Goal: Task Accomplishment & Management: Manage account settings

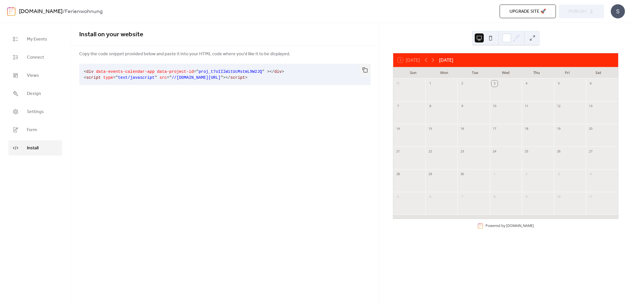
click at [499, 94] on div at bounding box center [506, 93] width 32 height 12
click at [540, 118] on div at bounding box center [538, 116] width 32 height 12
click at [38, 111] on span "Settings" at bounding box center [35, 111] width 17 height 7
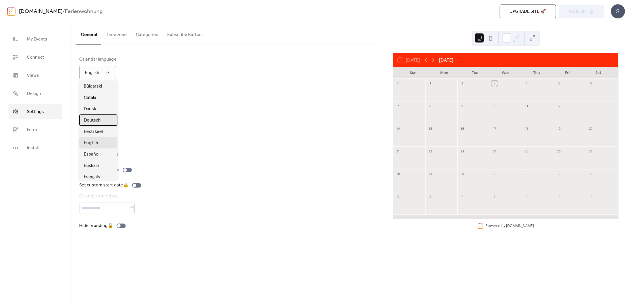
click at [91, 119] on span "Deutsch" at bounding box center [92, 120] width 17 height 7
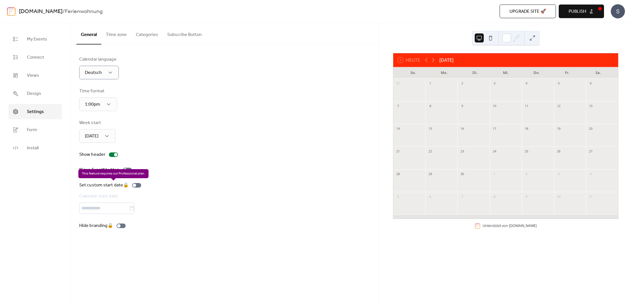
click at [137, 185] on div "Set custom start date 🔒 Calendar start date" at bounding box center [111, 198] width 64 height 32
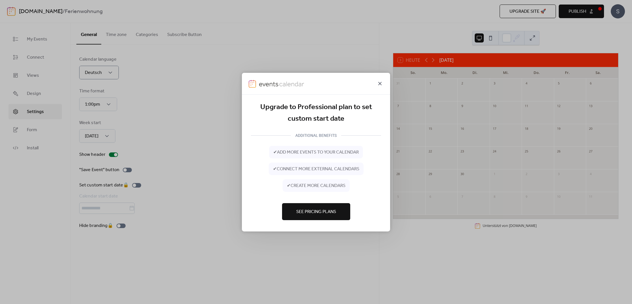
click at [379, 83] on icon at bounding box center [380, 83] width 7 height 7
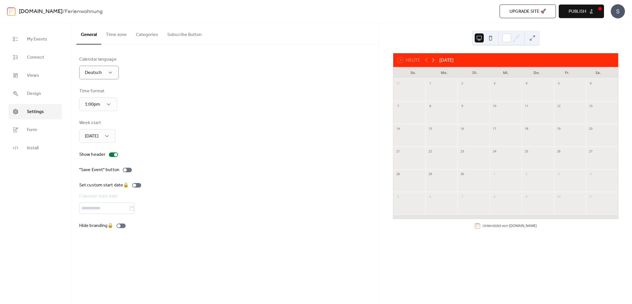
click at [434, 60] on icon at bounding box center [433, 60] width 7 height 7
click at [149, 35] on button "Categories" at bounding box center [146, 33] width 31 height 21
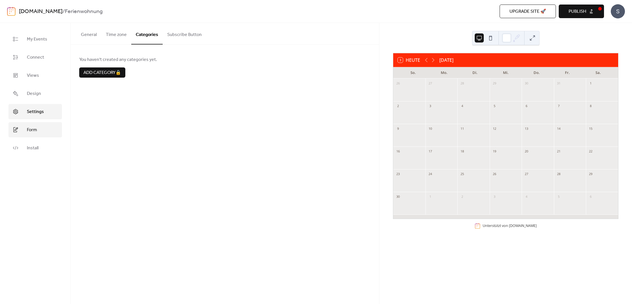
click at [34, 133] on span "Form" at bounding box center [32, 129] width 10 height 7
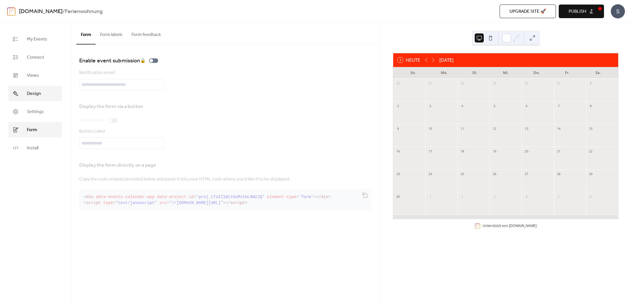
click at [35, 94] on span "Design" at bounding box center [34, 93] width 14 height 7
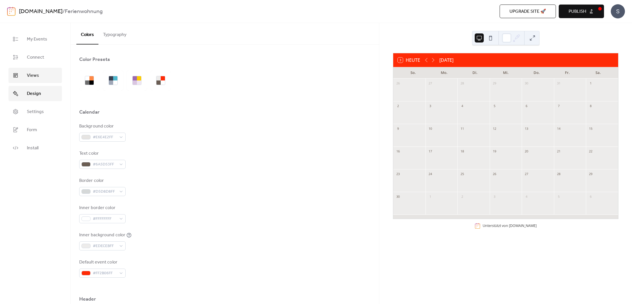
click at [32, 76] on span "Views" at bounding box center [33, 75] width 12 height 7
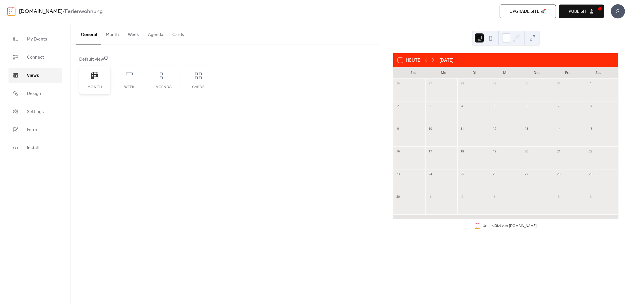
click at [96, 77] on icon at bounding box center [94, 75] width 7 height 7
click at [33, 58] on span "Connect" at bounding box center [35, 57] width 17 height 7
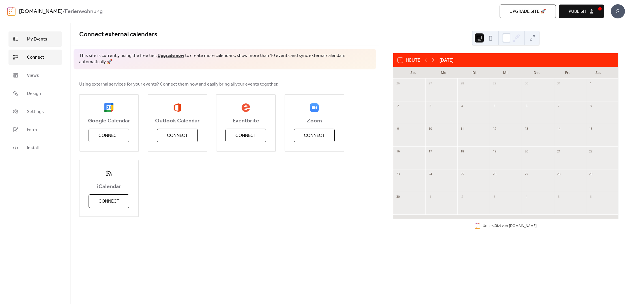
click at [35, 38] on span "My Events" at bounding box center [37, 39] width 20 height 7
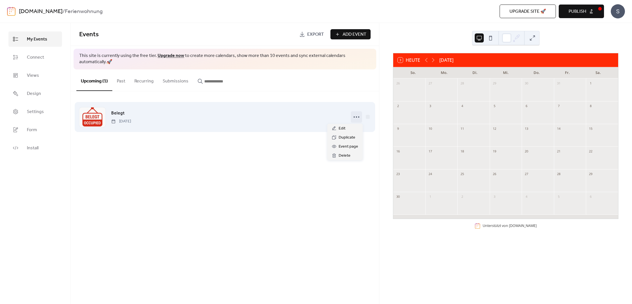
click at [355, 117] on icon at bounding box center [356, 116] width 9 height 9
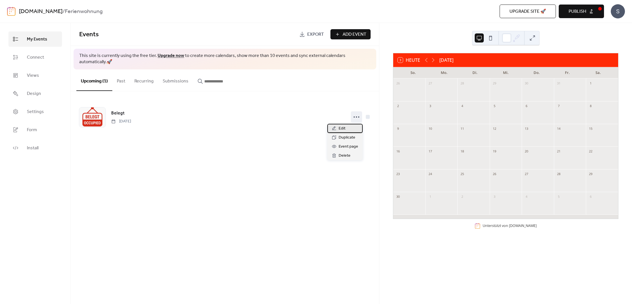
click at [342, 129] on span "Edit" at bounding box center [342, 128] width 7 height 7
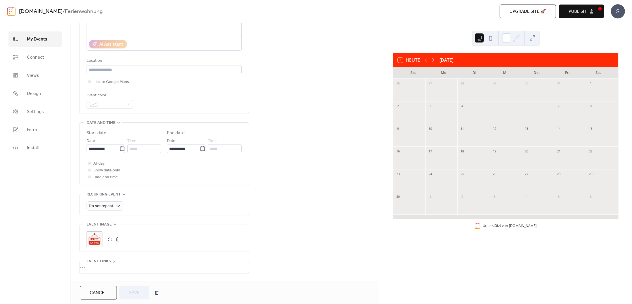
scroll to position [141, 0]
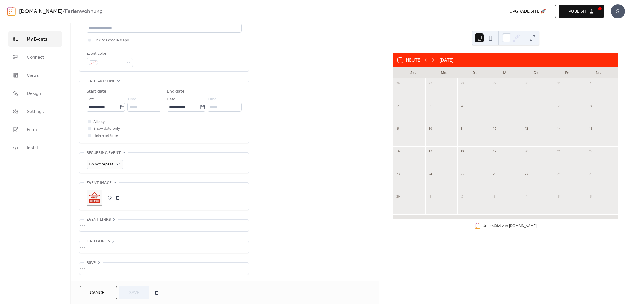
click at [147, 211] on div "**********" at bounding box center [164, 95] width 170 height 359
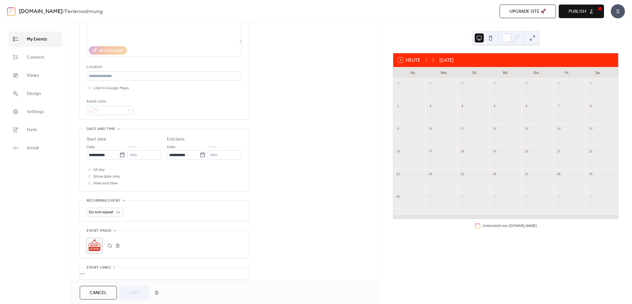
scroll to position [0, 0]
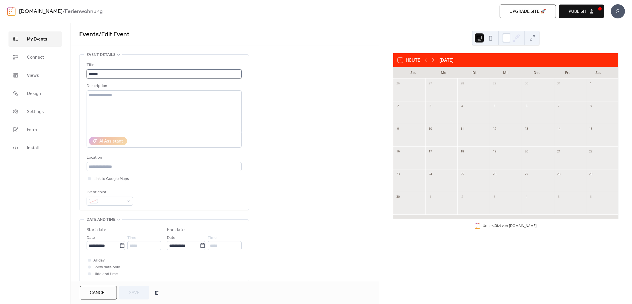
click at [100, 74] on input "******" at bounding box center [164, 73] width 155 height 9
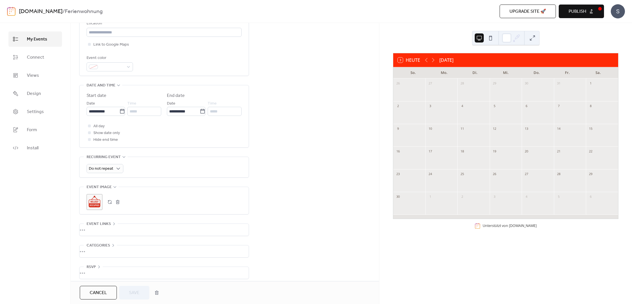
scroll to position [141, 0]
drag, startPoint x: 339, startPoint y: 178, endPoint x: 384, endPoint y: 123, distance: 70.4
click at [339, 178] on div "**********" at bounding box center [225, 98] width 308 height 365
click at [434, 60] on icon at bounding box center [433, 60] width 3 height 4
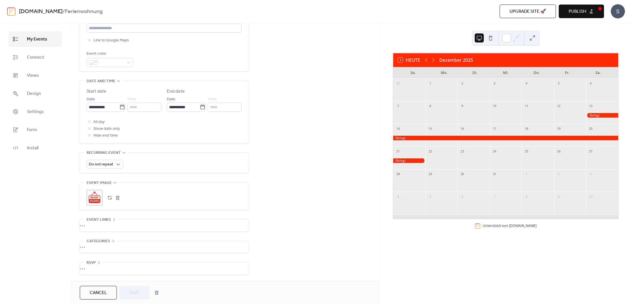
click at [571, 10] on span "Publish" at bounding box center [578, 11] width 18 height 7
click at [31, 58] on span "Connect" at bounding box center [35, 57] width 17 height 7
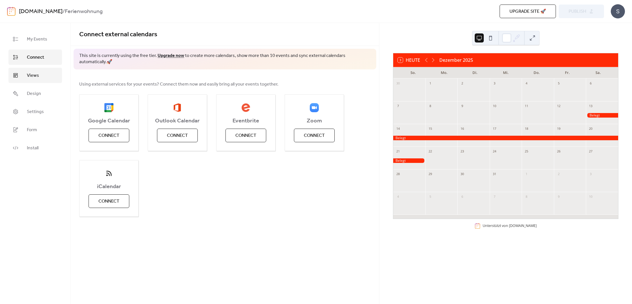
click at [32, 76] on span "Views" at bounding box center [33, 75] width 12 height 7
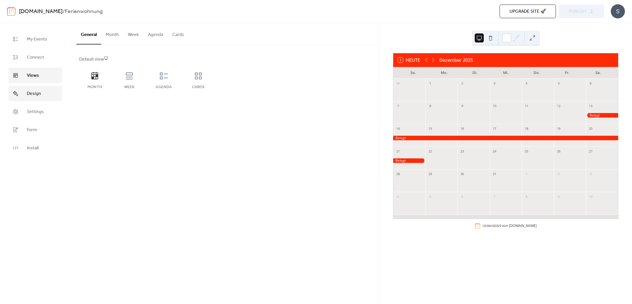
click at [37, 93] on span "Design" at bounding box center [34, 93] width 14 height 7
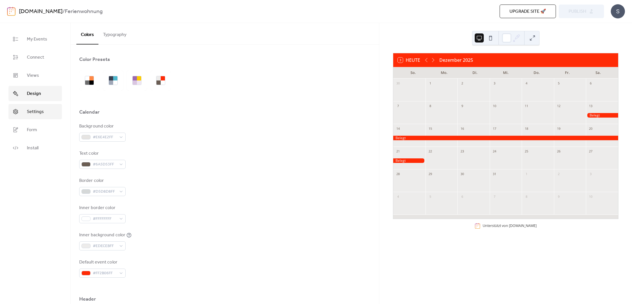
click at [35, 113] on span "Settings" at bounding box center [35, 111] width 17 height 7
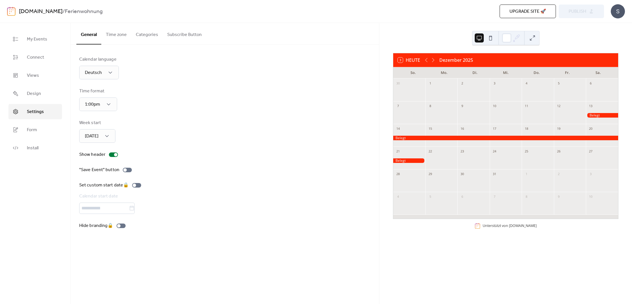
click at [172, 34] on button "Subscribe Button" at bounding box center [185, 33] width 44 height 21
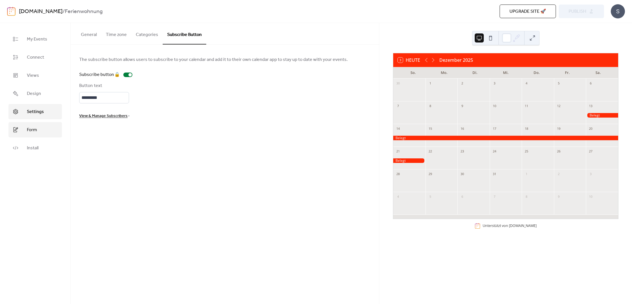
click at [36, 132] on span "Form" at bounding box center [32, 129] width 10 height 7
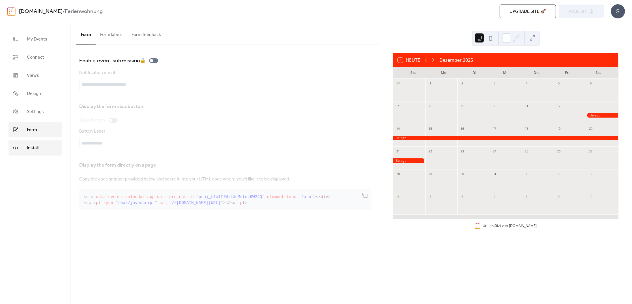
click at [35, 150] on span "Install" at bounding box center [33, 148] width 12 height 7
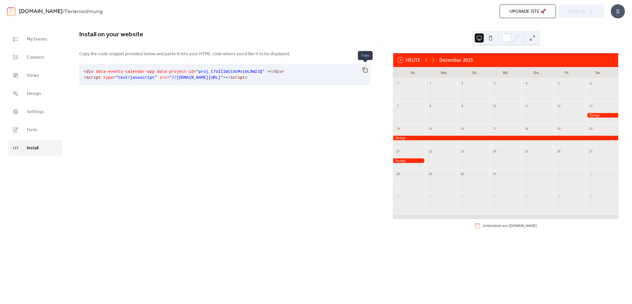
click at [364, 71] on button "button" at bounding box center [364, 70] width 11 height 12
click at [33, 94] on span "Design" at bounding box center [34, 93] width 14 height 7
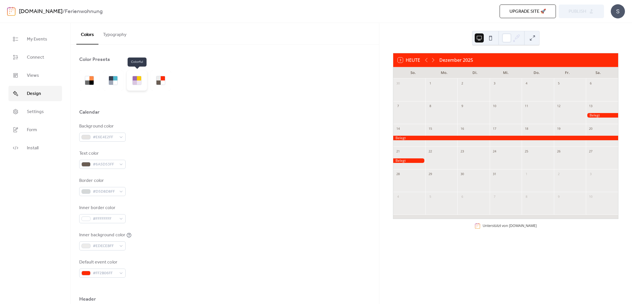
click at [134, 80] on div at bounding box center [135, 78] width 4 height 4
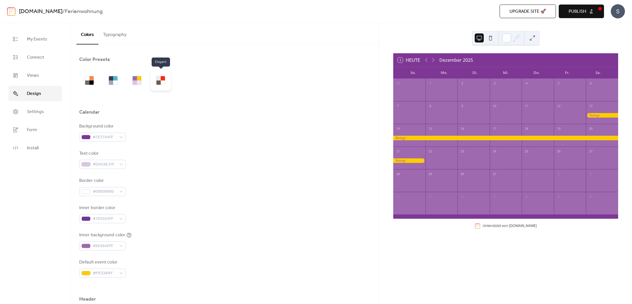
drag, startPoint x: 160, startPoint y: 82, endPoint x: 165, endPoint y: 84, distance: 5.6
click at [160, 82] on div at bounding box center [158, 82] width 4 height 4
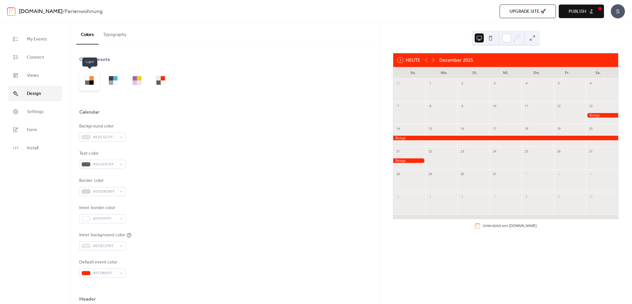
click at [94, 83] on div at bounding box center [89, 80] width 9 height 9
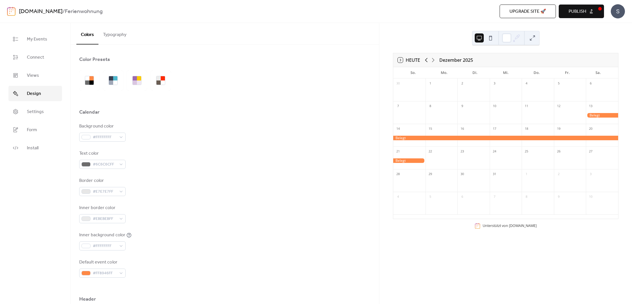
click at [426, 60] on icon at bounding box center [426, 60] width 3 height 4
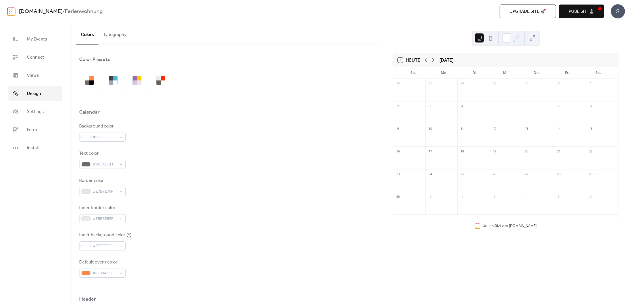
click at [426, 60] on icon at bounding box center [426, 60] width 3 height 4
click at [162, 83] on div at bounding box center [163, 82] width 4 height 4
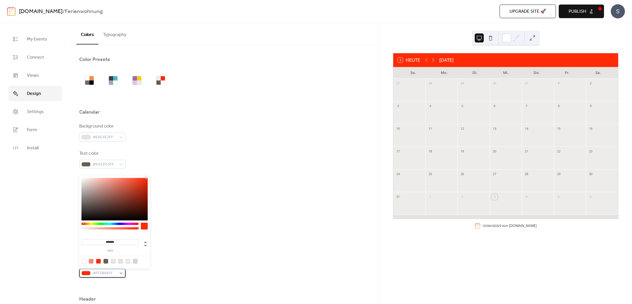
click at [121, 273] on div "#FF2B06FF" at bounding box center [102, 272] width 46 height 9
click at [88, 224] on div at bounding box center [110, 223] width 57 height 2
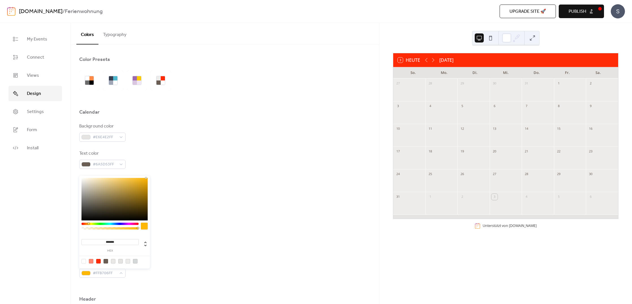
click at [86, 224] on div at bounding box center [110, 223] width 57 height 2
click at [129, 201] on div at bounding box center [115, 199] width 66 height 42
click at [128, 197] on div at bounding box center [115, 199] width 66 height 42
click at [99, 262] on div at bounding box center [98, 261] width 5 height 5
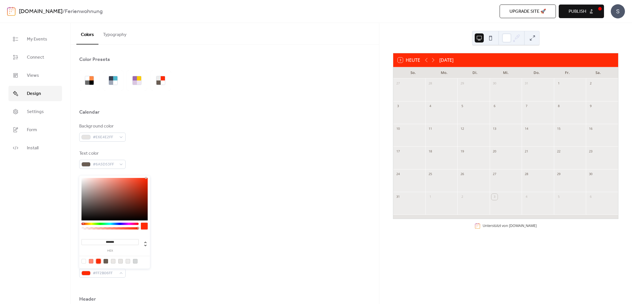
type input "*******"
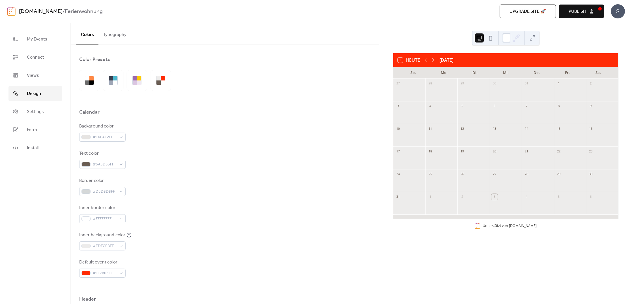
click at [212, 256] on div "Background color #E6E4E2FF Text color #6A5D53FF Border color #D5D8D8FF Inner bo…" at bounding box center [224, 200] width 291 height 155
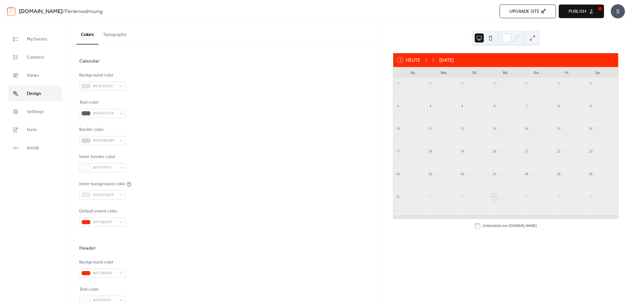
scroll to position [106, 0]
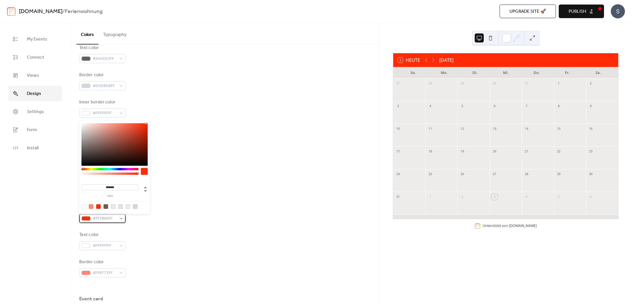
click at [121, 219] on div "#FF2B06FF" at bounding box center [102, 218] width 46 height 9
click at [86, 169] on div at bounding box center [110, 169] width 57 height 2
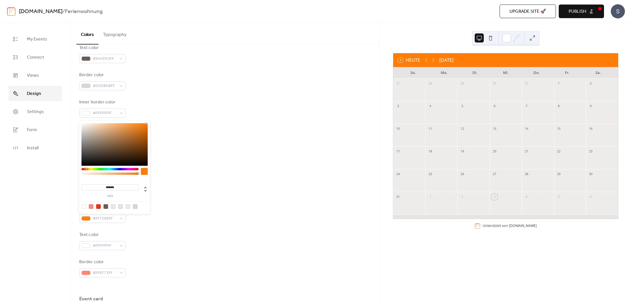
type input "*******"
click at [119, 144] on div at bounding box center [115, 144] width 66 height 42
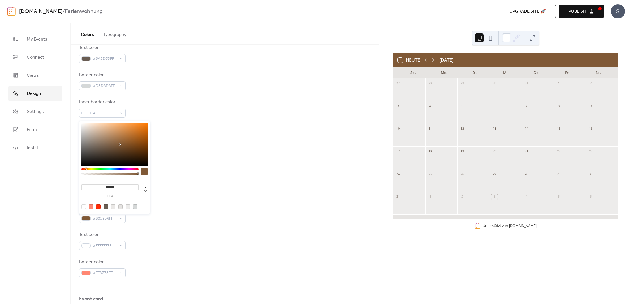
drag, startPoint x: 103, startPoint y: 187, endPoint x: 121, endPoint y: 188, distance: 18.7
click at [121, 188] on input "*******" at bounding box center [110, 187] width 57 height 6
click at [121, 272] on div "#FF8773FF" at bounding box center [102, 272] width 46 height 9
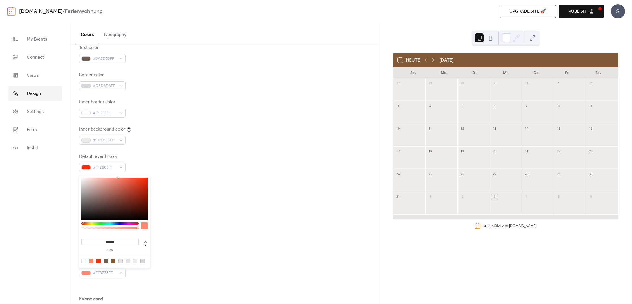
drag, startPoint x: 121, startPoint y: 241, endPoint x: 94, endPoint y: 240, distance: 27.2
click at [94, 241] on input "*******" at bounding box center [110, 242] width 57 height 6
paste input "*******"
type input "*******"
click at [434, 59] on icon at bounding box center [433, 60] width 7 height 7
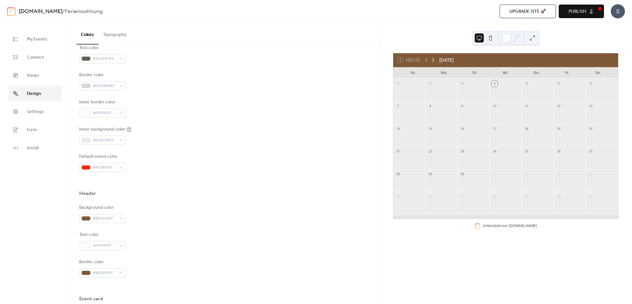
click at [434, 59] on icon at bounding box center [433, 60] width 7 height 7
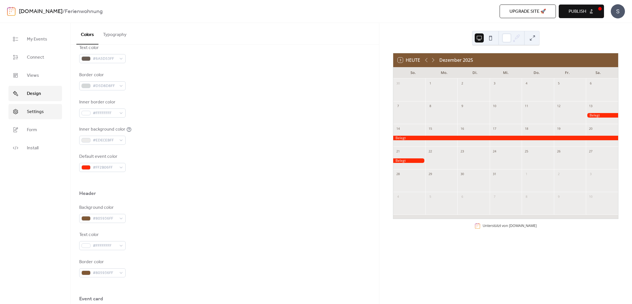
click at [42, 111] on span "Settings" at bounding box center [35, 111] width 17 height 7
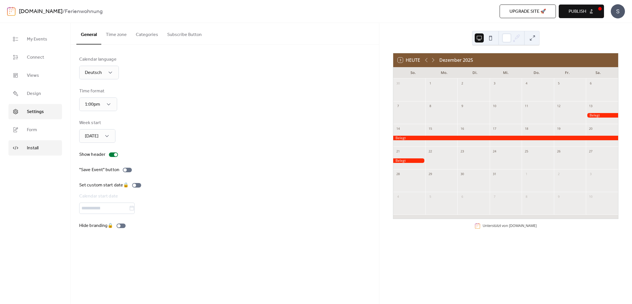
click at [33, 150] on span "Install" at bounding box center [33, 148] width 12 height 7
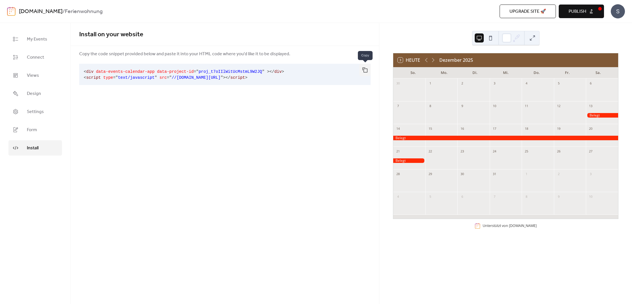
click at [365, 70] on button "button" at bounding box center [364, 70] width 11 height 12
click at [338, 14] on div "Upgrade site 🚀 Preview Publish" at bounding box center [453, 12] width 301 height 14
drag, startPoint x: 280, startPoint y: 28, endPoint x: 271, endPoint y: 14, distance: 16.0
click at [280, 26] on div "Install on your website" at bounding box center [225, 34] width 308 height 23
